Goal: Use online tool/utility: Utilize a website feature to perform a specific function

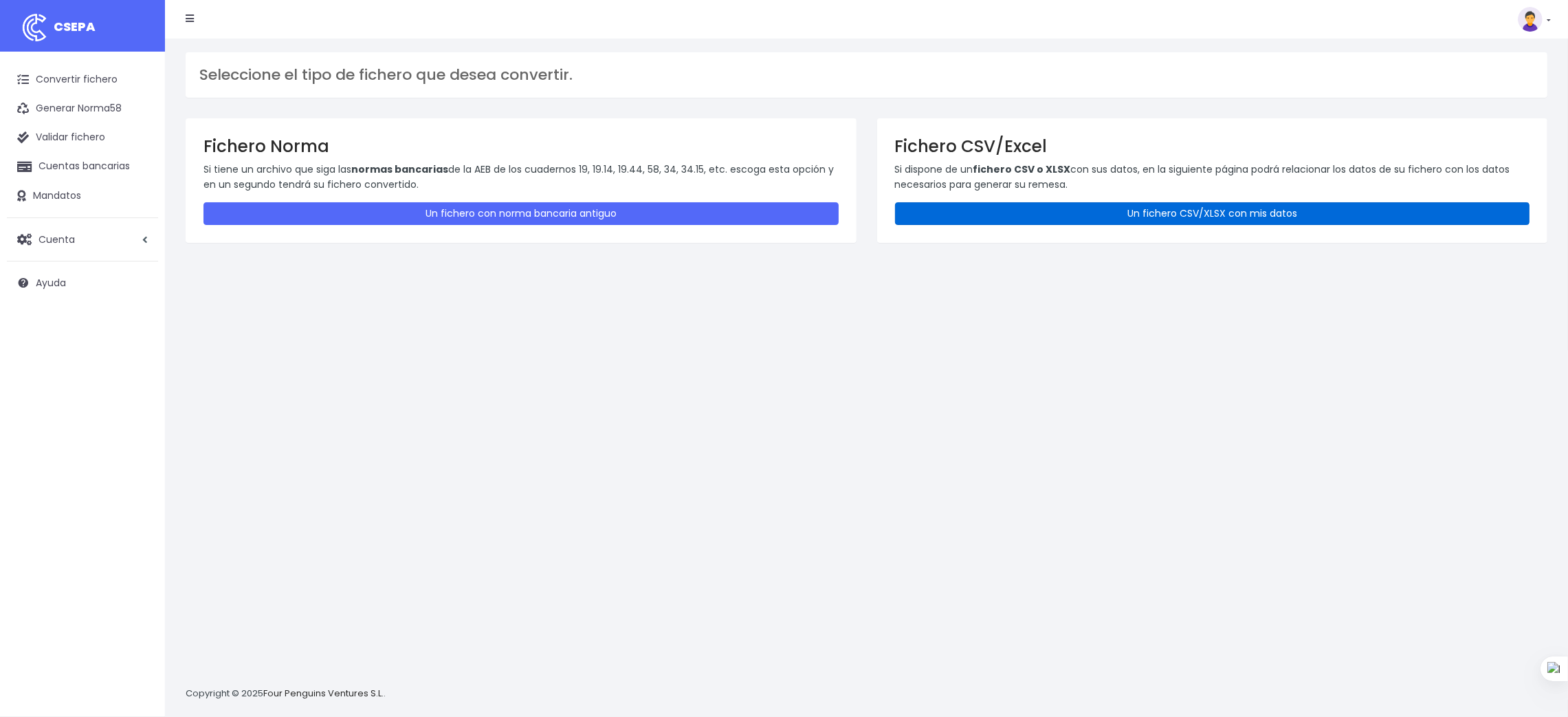
click at [1145, 212] on link "Un fichero CSV/XLSX con mis datos" at bounding box center [1213, 213] width 635 height 22
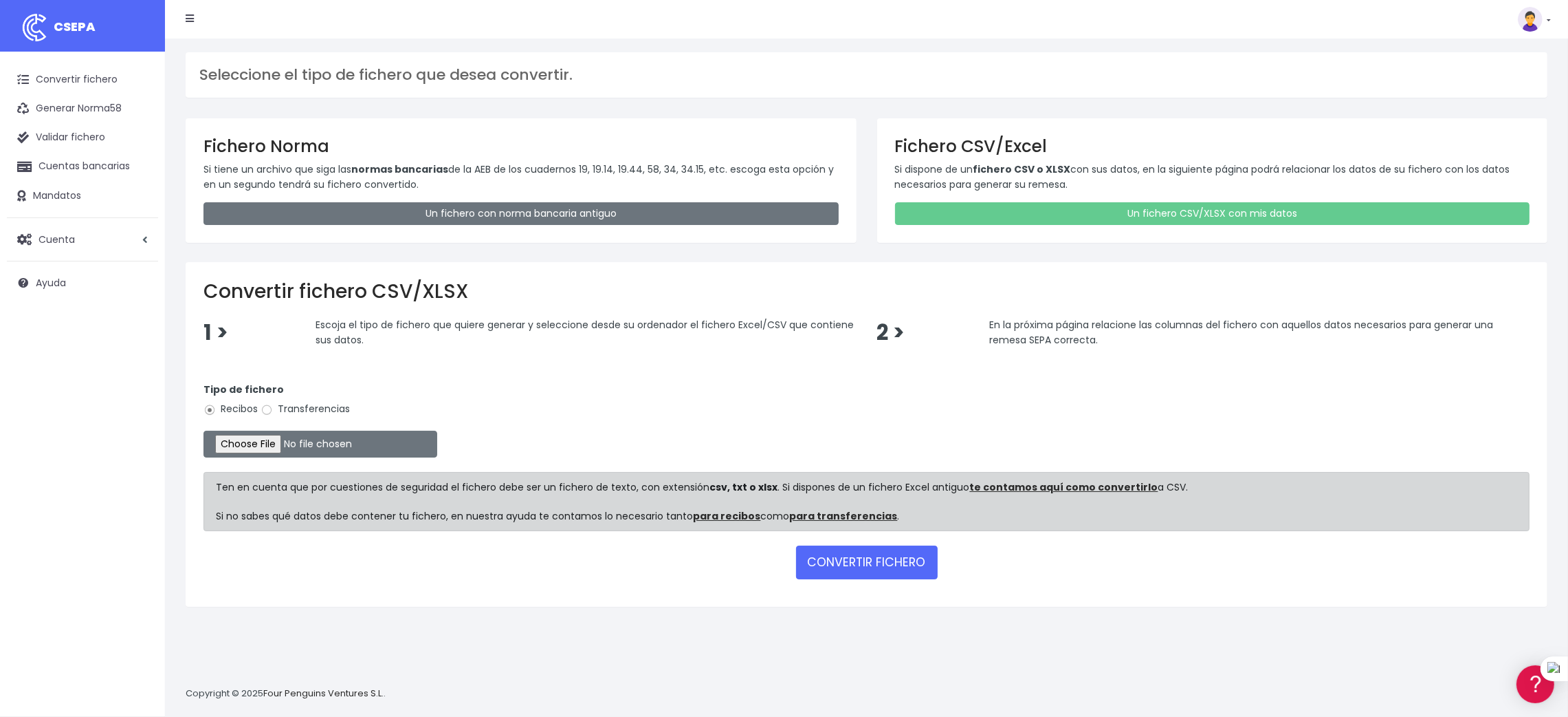
click at [328, 408] on label "Transferencias" at bounding box center [305, 409] width 89 height 15
click at [273, 408] on input "Transferencias" at bounding box center [266, 409] width 12 height 12
radio input "true"
click at [240, 450] on input "file" at bounding box center [320, 444] width 234 height 27
type input "C:\fakepath\SEPA PLANTILLA MEYBRU.xlsx"
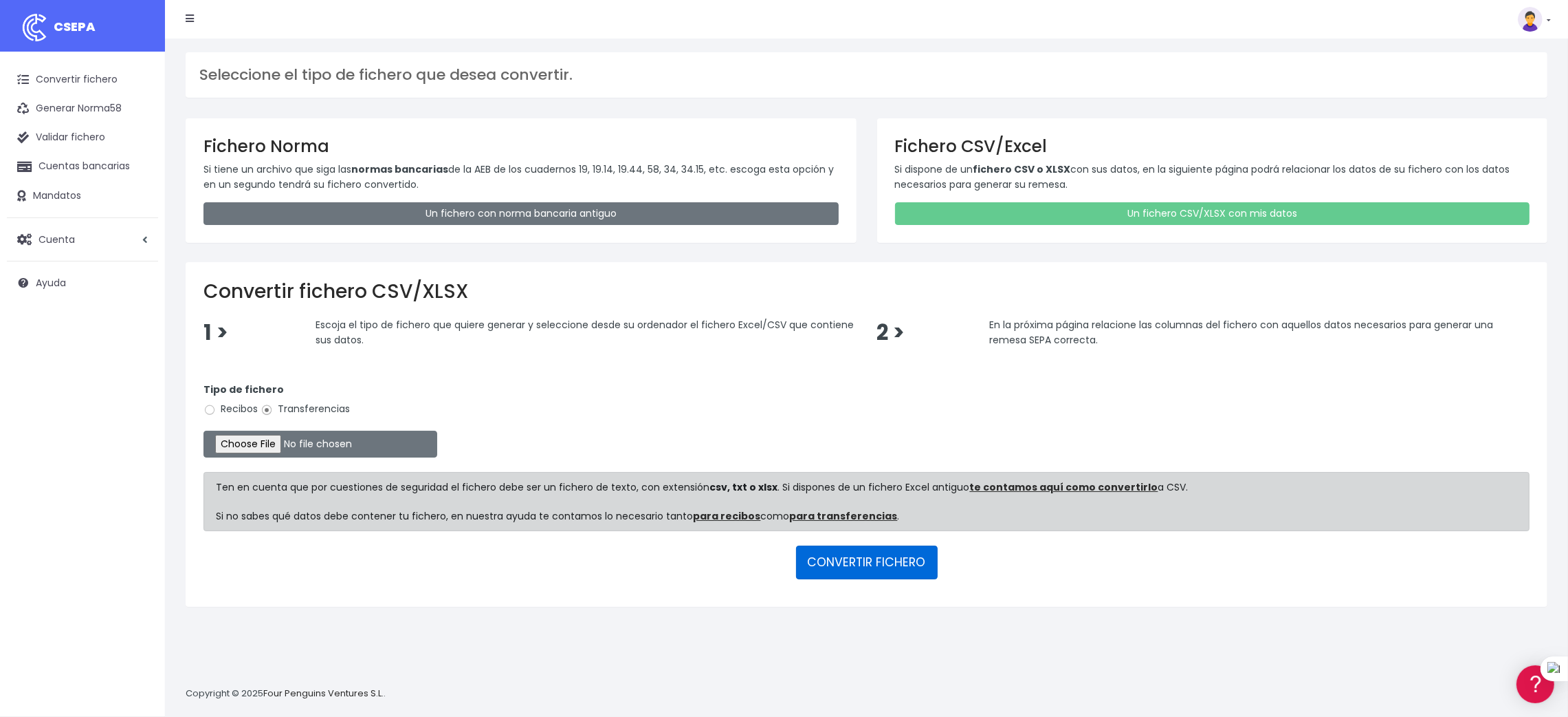
click at [886, 557] on button "CONVERTIR FICHERO" at bounding box center [867, 562] width 141 height 33
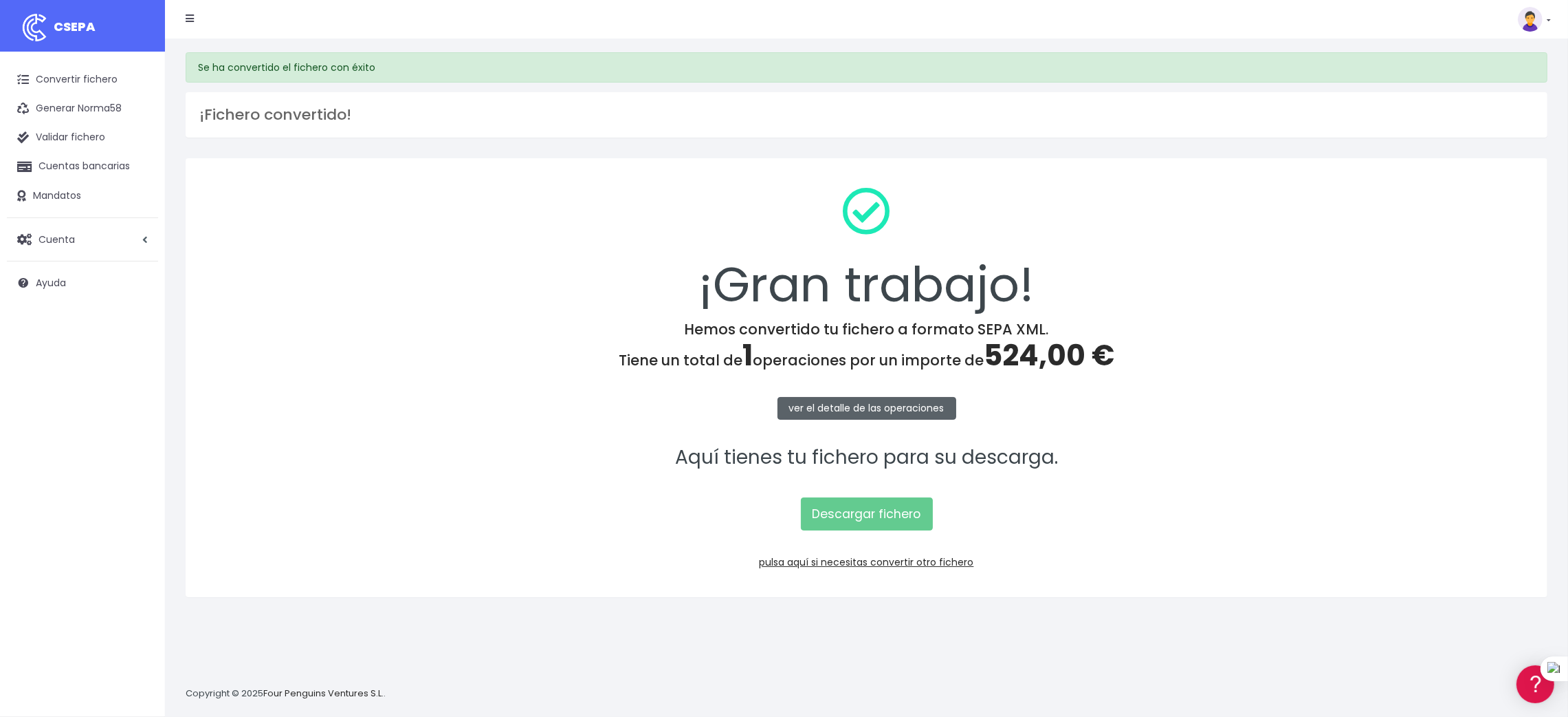
click at [867, 403] on link "ver el detalle de las operaciones" at bounding box center [867, 408] width 179 height 22
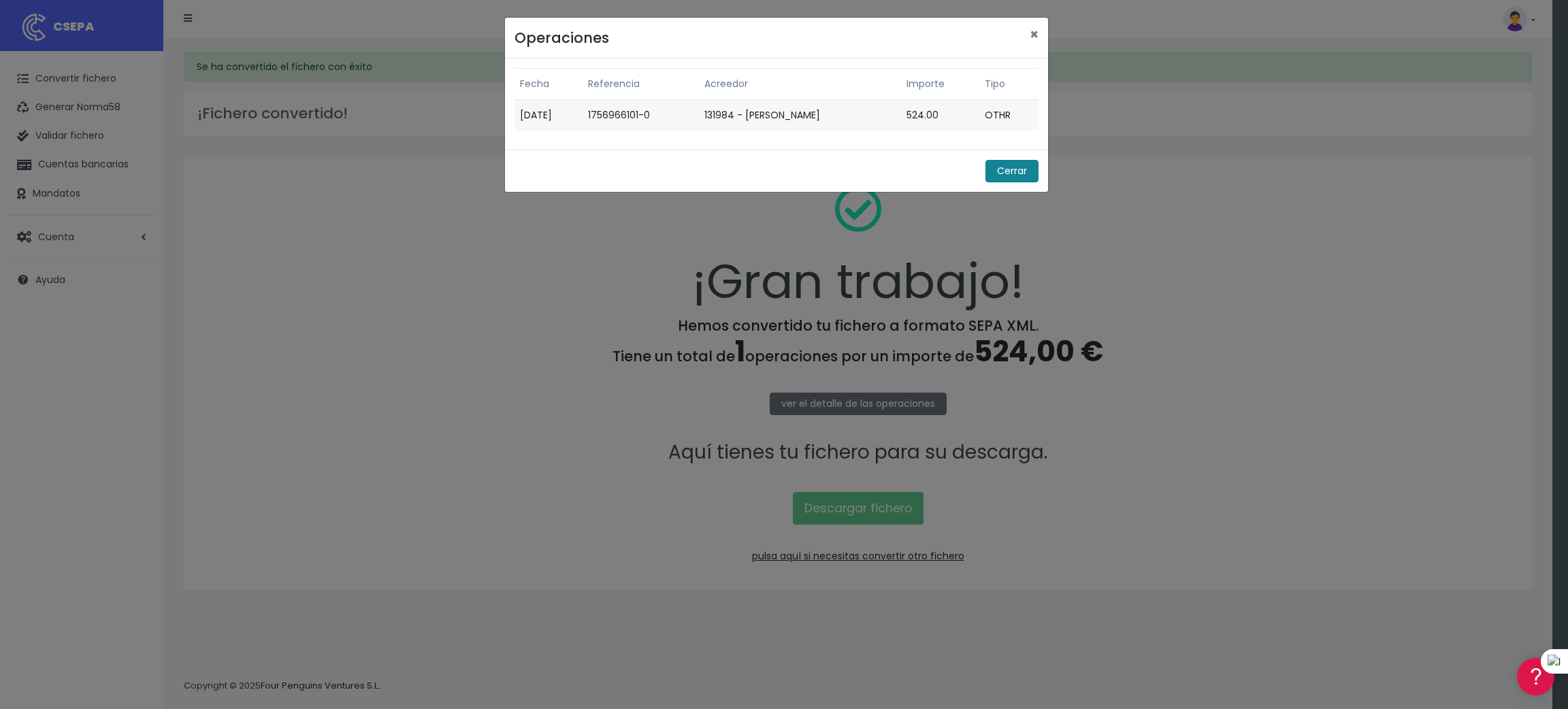
click at [999, 170] on button "Cerrar" at bounding box center [1012, 171] width 53 height 22
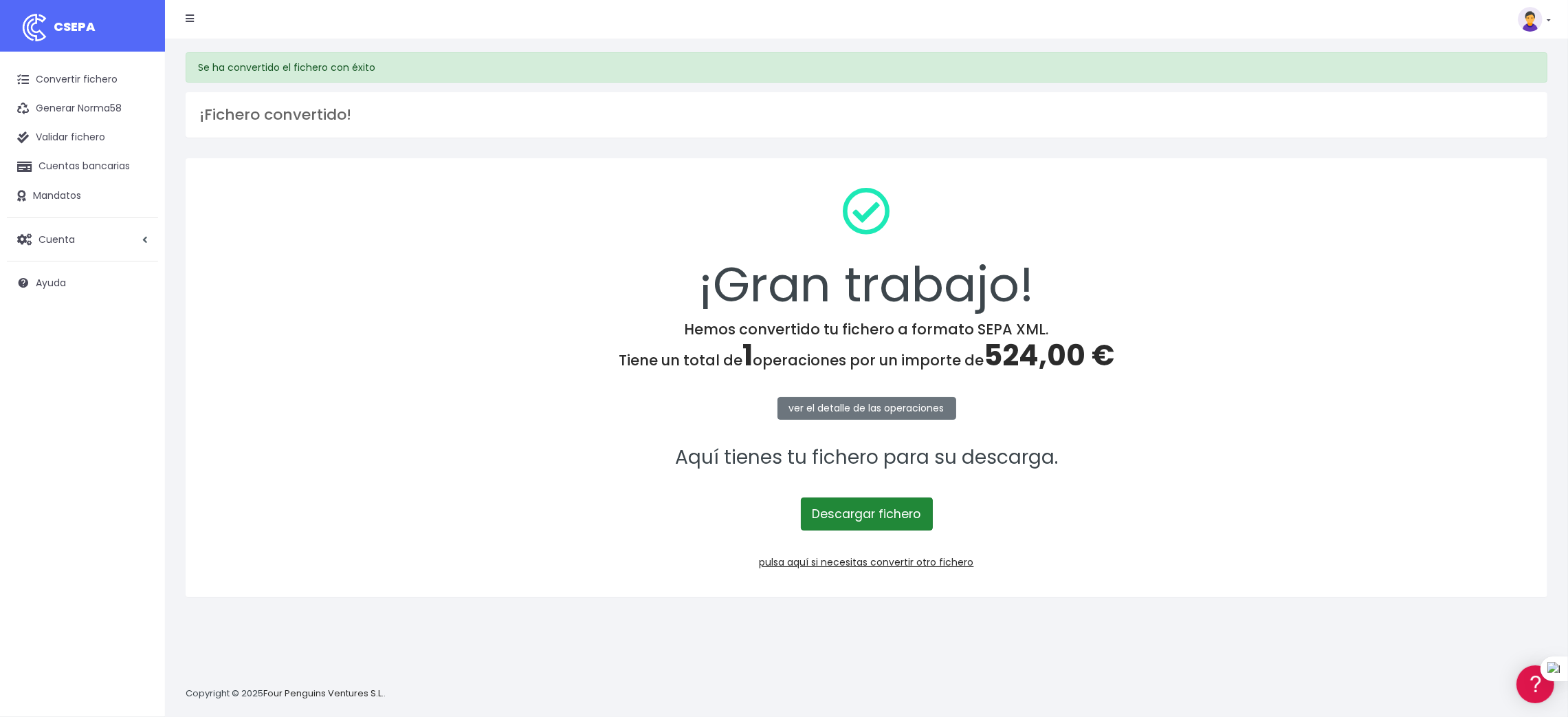
click at [822, 511] on link "Descargar fichero" at bounding box center [867, 513] width 132 height 33
click at [69, 75] on link "Convertir fichero" at bounding box center [82, 80] width 152 height 29
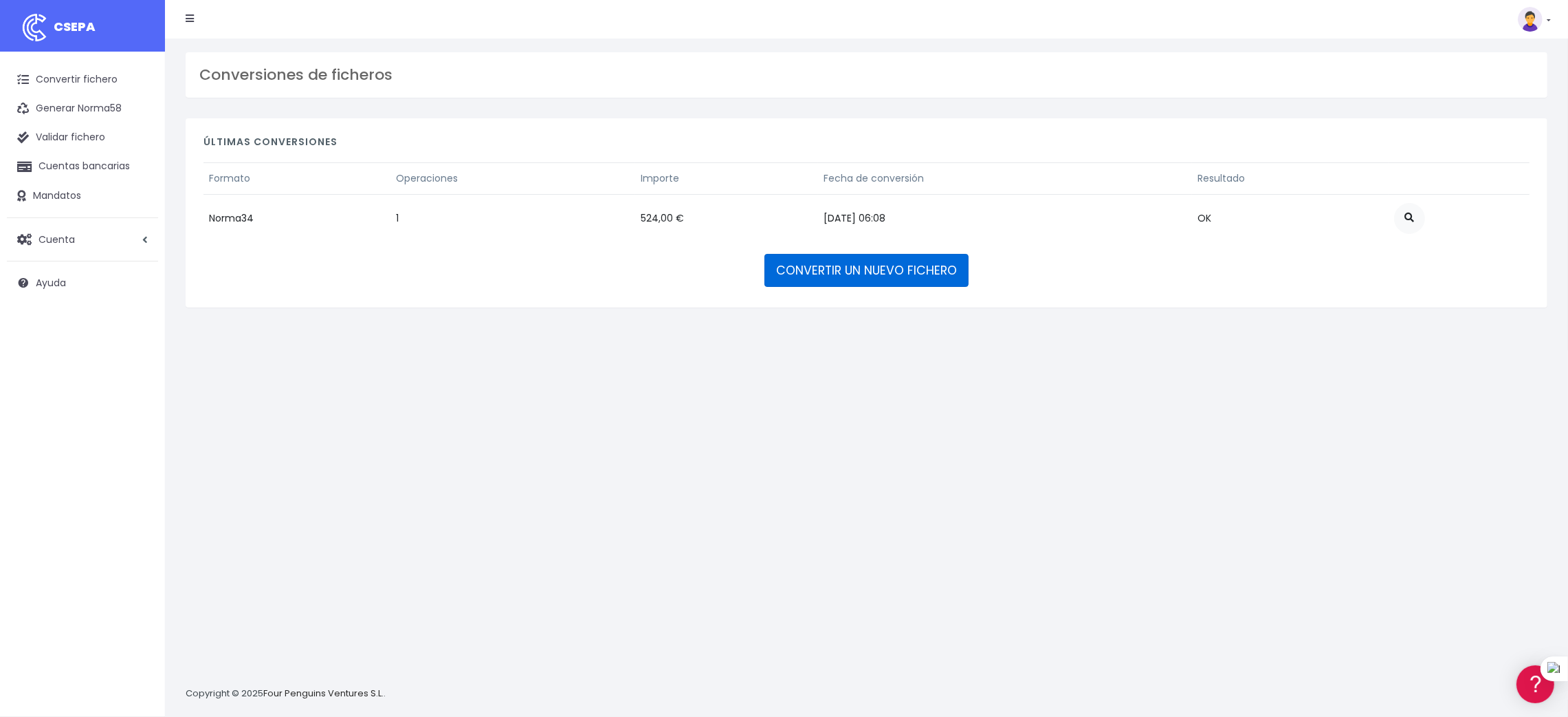
click at [866, 267] on link "CONVERTIR UN NUEVO FICHERO" at bounding box center [867, 270] width 204 height 33
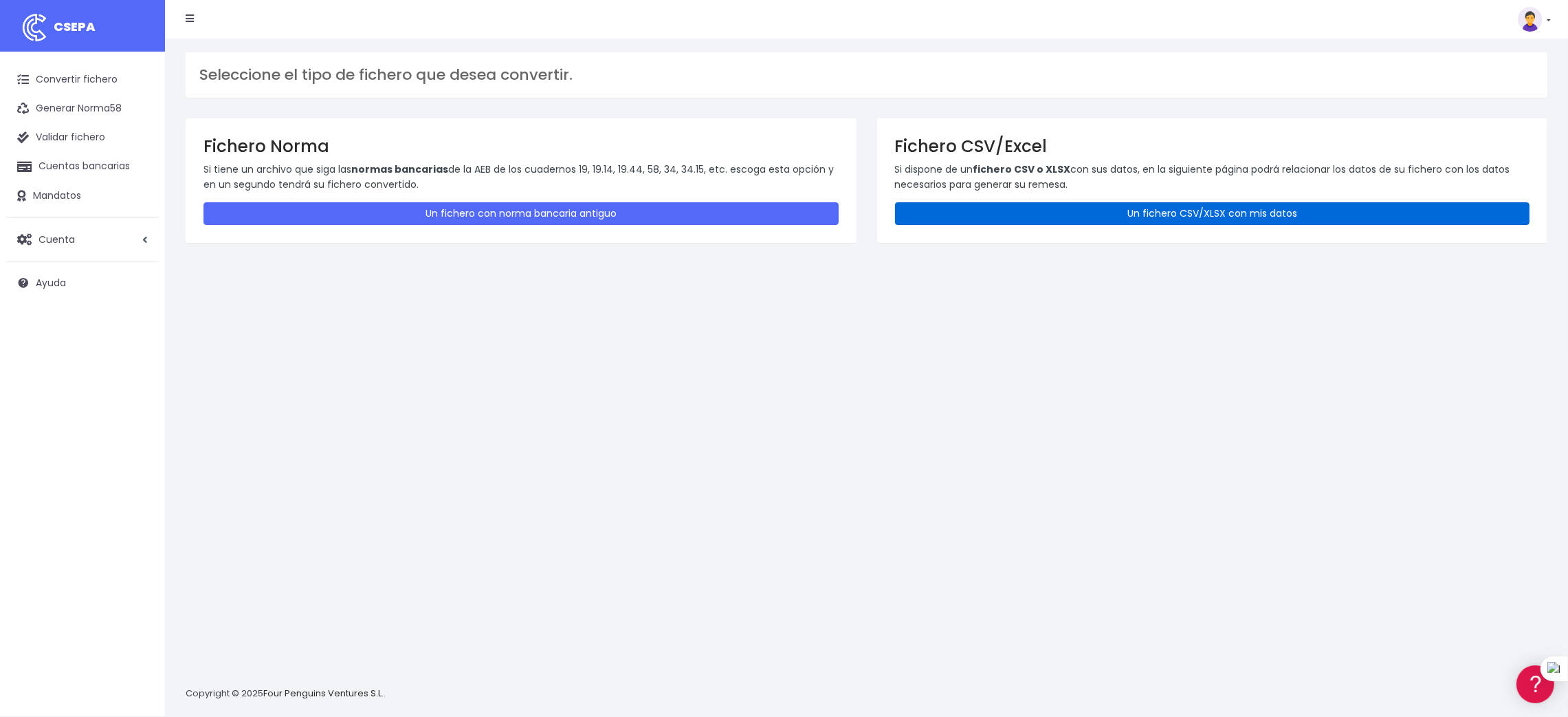
click at [1226, 208] on link "Un fichero CSV/XLSX con mis datos" at bounding box center [1213, 213] width 635 height 22
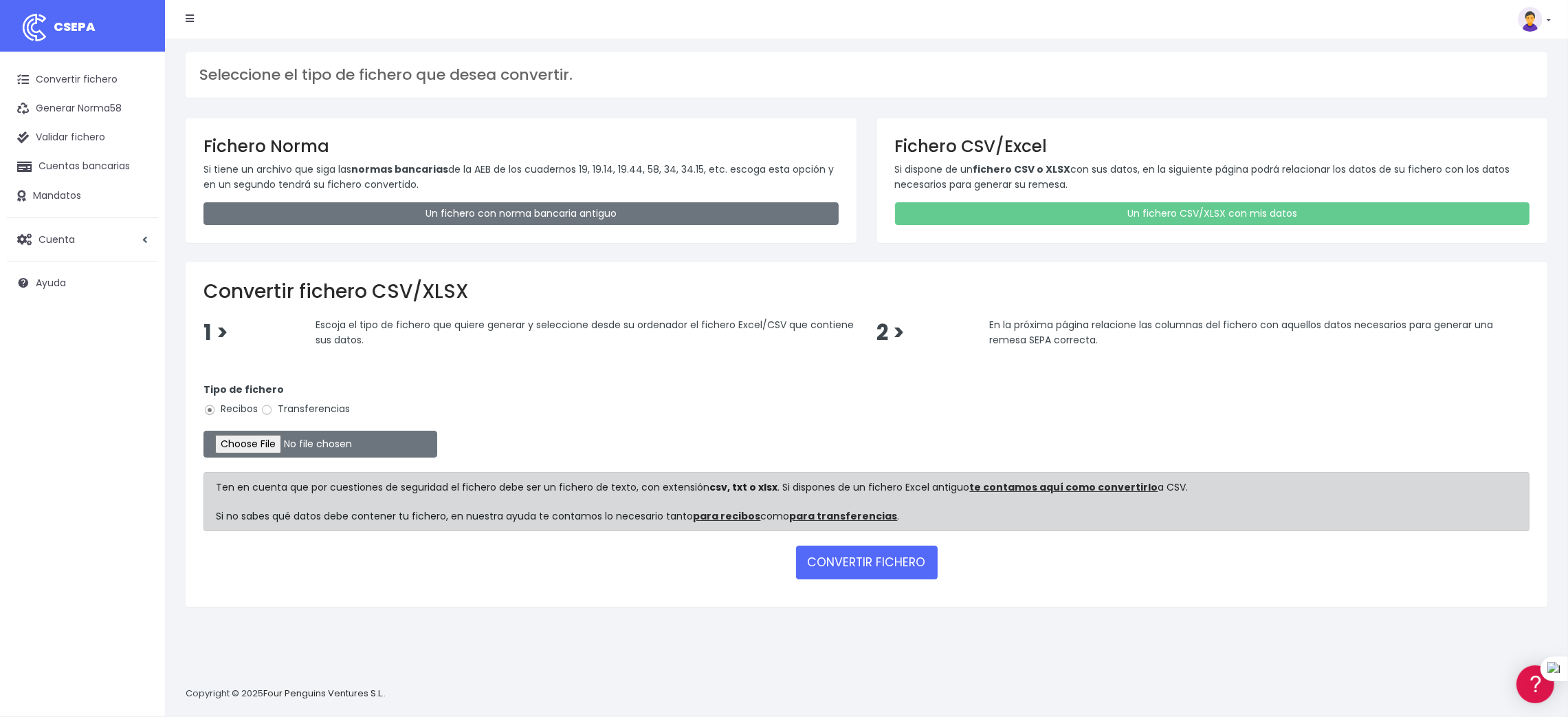
click at [287, 402] on label "Transferencias" at bounding box center [305, 409] width 89 height 15
click at [273, 403] on input "Transferencias" at bounding box center [266, 409] width 12 height 12
radio input "true"
click at [257, 445] on input "file" at bounding box center [320, 444] width 234 height 27
type input "C:\fakepath\SEPA PLANTILLA INTURISA.xlsx"
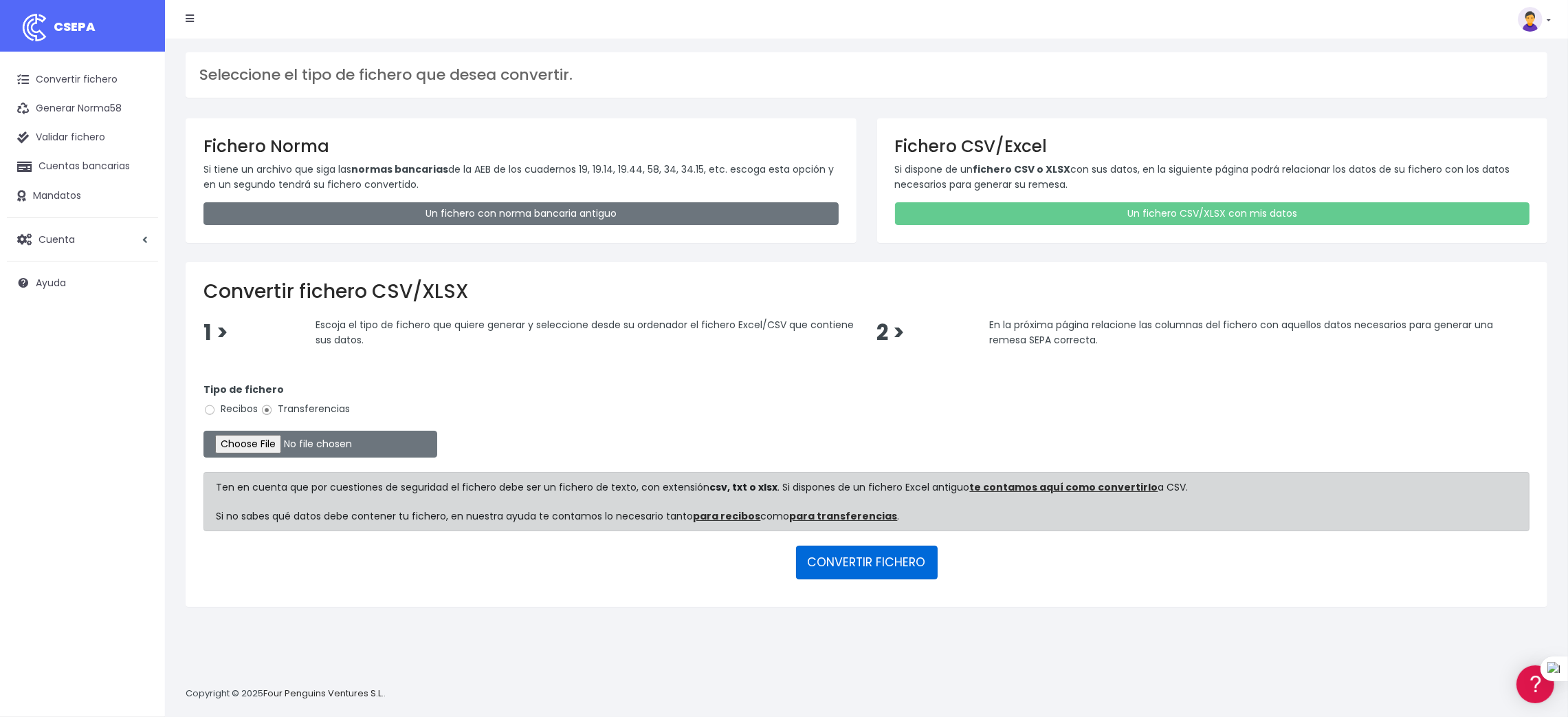
click at [862, 560] on button "CONVERTIR FICHERO" at bounding box center [867, 562] width 141 height 33
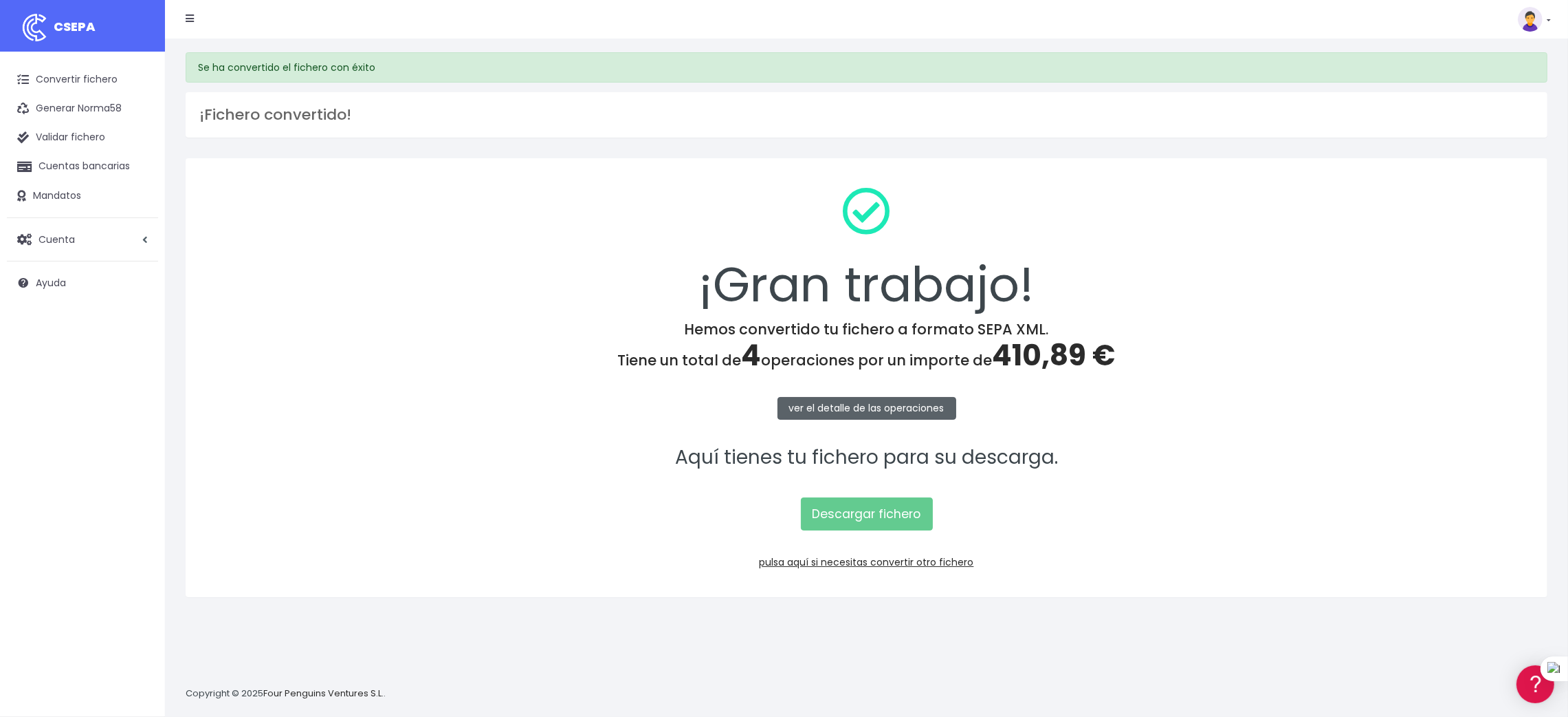
click at [830, 406] on link "ver el detalle de las operaciones" at bounding box center [867, 408] width 179 height 22
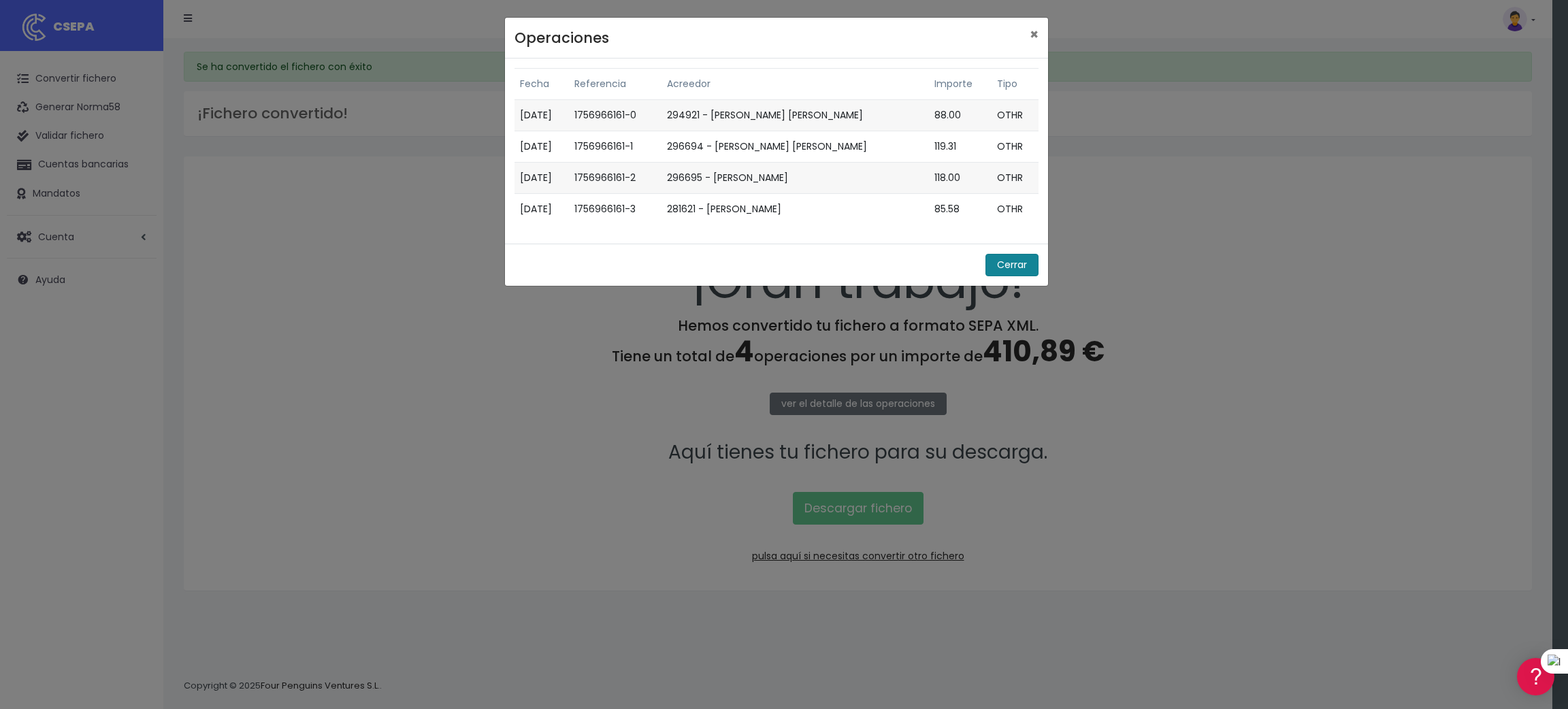
click at [1009, 257] on button "Cerrar" at bounding box center [1012, 264] width 53 height 22
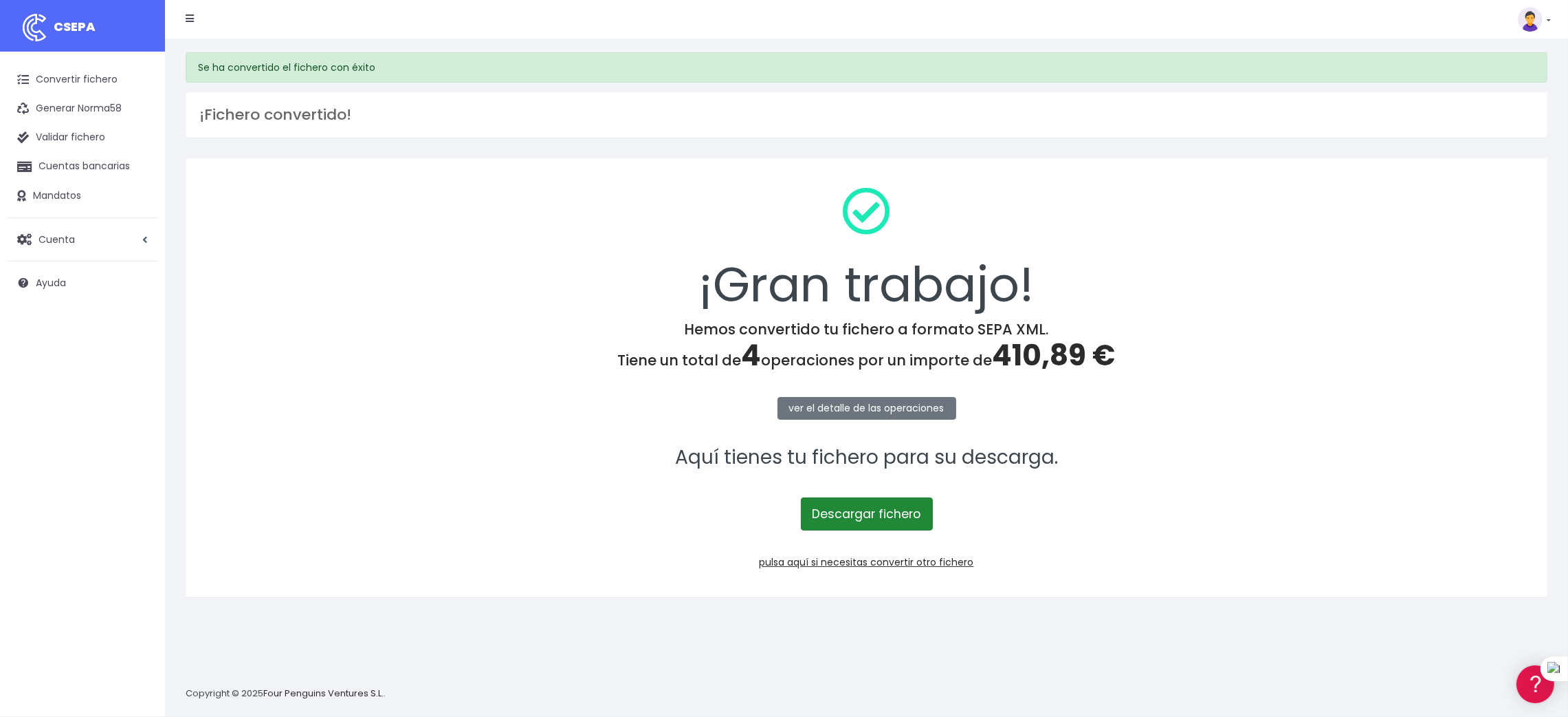
click at [872, 507] on link "Descargar fichero" at bounding box center [867, 513] width 132 height 33
